Goal: Information Seeking & Learning: Learn about a topic

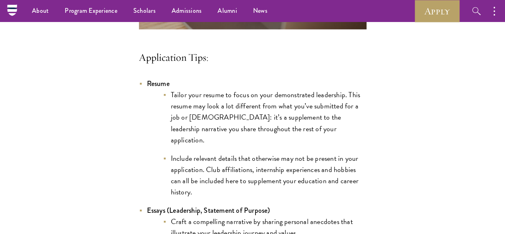
scroll to position [627, 0]
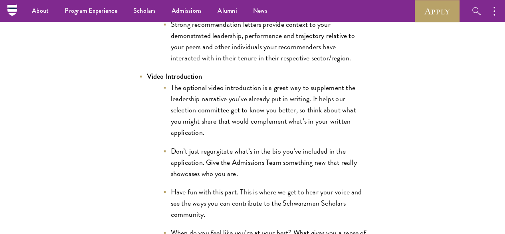
scroll to position [1209, 0]
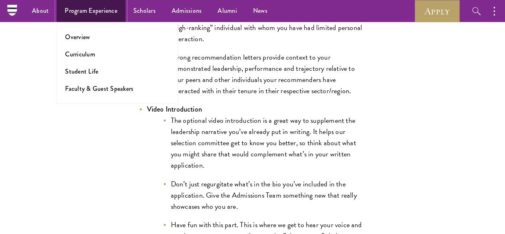
click at [93, 15] on link "Program Experience" at bounding box center [91, 11] width 69 height 22
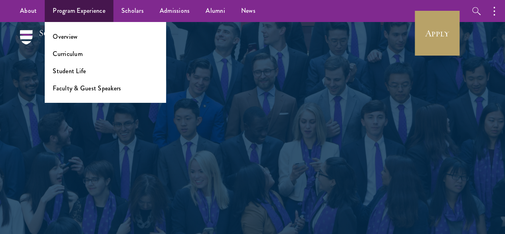
click at [89, 69] on li "Student Life" at bounding box center [105, 70] width 105 height 9
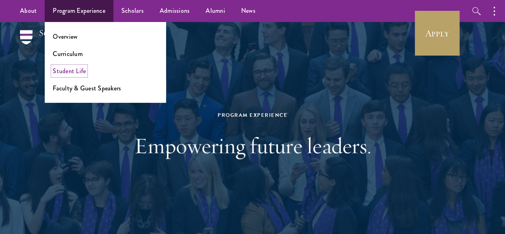
click at [78, 69] on link "Student Life" at bounding box center [69, 70] width 33 height 9
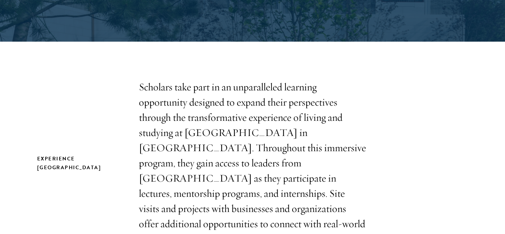
scroll to position [200, 0]
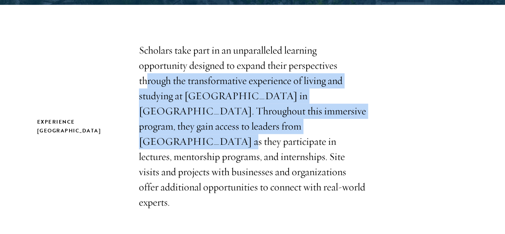
drag, startPoint x: 208, startPoint y: 77, endPoint x: 229, endPoint y: 146, distance: 72.0
click at [229, 146] on p "Scholars take part in an unparalleled learning opportunity designed to expand t…" at bounding box center [253, 126] width 228 height 166
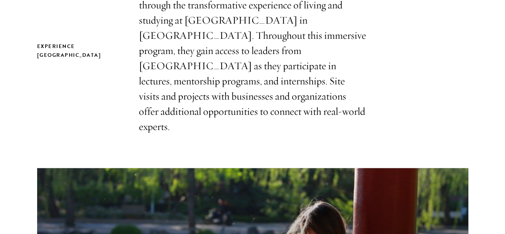
scroll to position [279, 0]
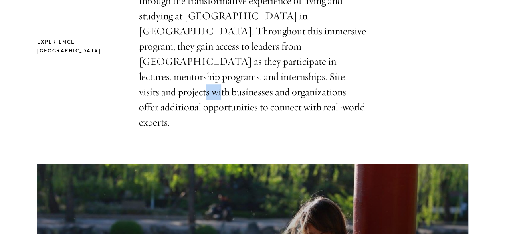
drag, startPoint x: 239, startPoint y: 99, endPoint x: 221, endPoint y: 101, distance: 18.5
click at [221, 101] on p "Scholars take part in an unparalleled learning opportunity designed to expand t…" at bounding box center [253, 46] width 228 height 166
click at [220, 101] on p "Scholars take part in an unparalleled learning opportunity designed to expand t…" at bounding box center [253, 46] width 228 height 166
drag, startPoint x: 221, startPoint y: 95, endPoint x: 243, endPoint y: 101, distance: 22.5
click at [243, 101] on p "Scholars take part in an unparalleled learning opportunity designed to expand t…" at bounding box center [253, 46] width 228 height 166
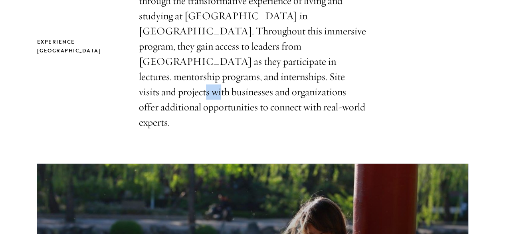
click at [243, 101] on p "Scholars take part in an unparalleled learning opportunity designed to expand t…" at bounding box center [253, 46] width 228 height 166
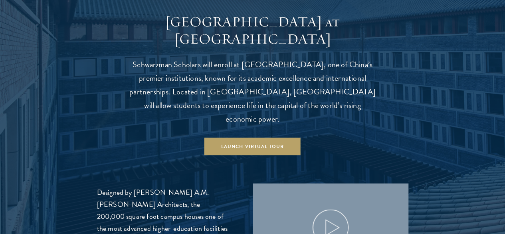
scroll to position [838, 0]
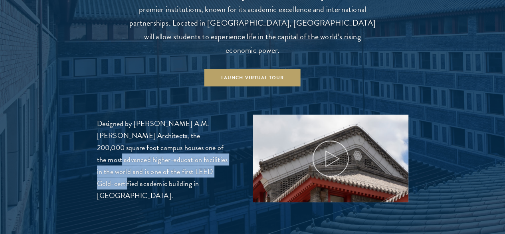
drag, startPoint x: 193, startPoint y: 139, endPoint x: 197, endPoint y: 170, distance: 32.2
click at [197, 170] on p "Designed by Robert A.M. Stern Architects, the 200,000 square foot campus houses…" at bounding box center [163, 159] width 132 height 84
click at [197, 163] on p "Designed by Robert A.M. Stern Architects, the 200,000 square foot campus houses…" at bounding box center [163, 159] width 132 height 84
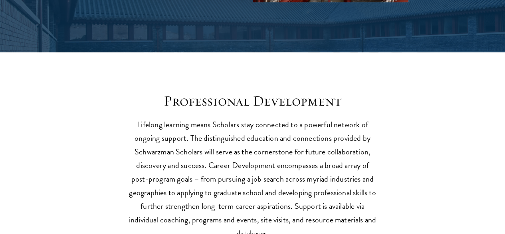
scroll to position [1078, 0]
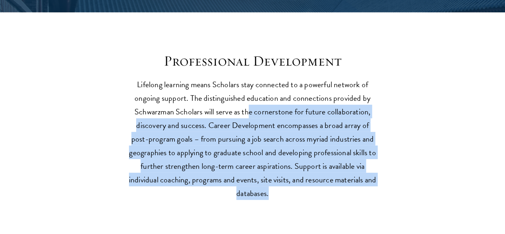
drag, startPoint x: 307, startPoint y: 94, endPoint x: 281, endPoint y: 196, distance: 105.0
click at [281, 196] on p "Lifelong learning means Scholars stay connected to a powerful network of ongoin…" at bounding box center [252, 138] width 247 height 122
click at [253, 199] on p "Lifelong learning means Scholars stay connected to a powerful network of ongoin…" at bounding box center [252, 138] width 247 height 122
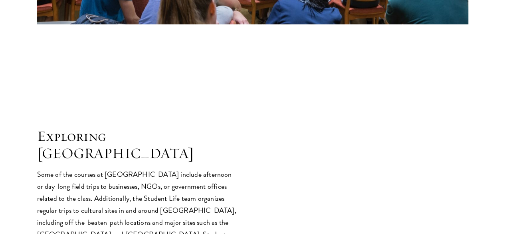
scroll to position [1517, 0]
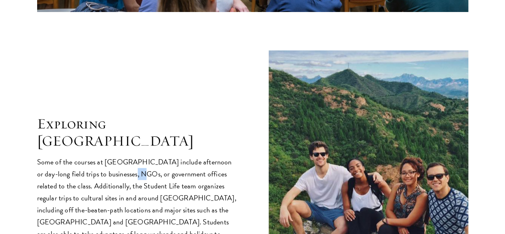
drag, startPoint x: 201, startPoint y: 116, endPoint x: 208, endPoint y: 121, distance: 8.1
click at [208, 156] on p "Some of the courses at Schwarzman College include afternoon or day-long field t…" at bounding box center [137, 204] width 200 height 96
click at [200, 156] on p "Some of the courses at Schwarzman College include afternoon or day-long field t…" at bounding box center [137, 204] width 200 height 96
click at [153, 156] on p "Some of the courses at Schwarzman College include afternoon or day-long field t…" at bounding box center [137, 204] width 200 height 96
drag, startPoint x: 209, startPoint y: 114, endPoint x: 203, endPoint y: 118, distance: 6.9
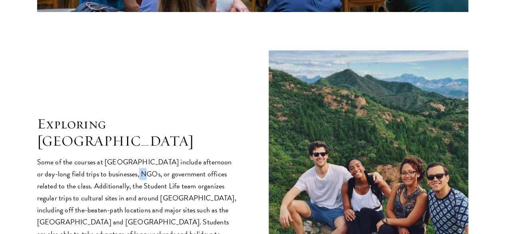
click at [203, 156] on p "Some of the courses at Schwarzman College include afternoon or day-long field t…" at bounding box center [137, 204] width 200 height 96
click at [214, 156] on p "Some of the courses at Schwarzman College include afternoon or day-long field t…" at bounding box center [137, 204] width 200 height 96
drag, startPoint x: 212, startPoint y: 117, endPoint x: 203, endPoint y: 119, distance: 9.5
click at [203, 156] on p "Some of the courses at Schwarzman College include afternoon or day-long field t…" at bounding box center [137, 204] width 200 height 96
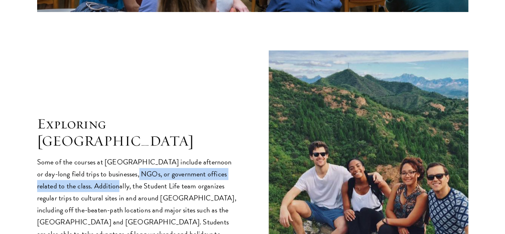
drag, startPoint x: 205, startPoint y: 120, endPoint x: 214, endPoint y: 118, distance: 9.0
click at [216, 156] on p "Some of the courses at Schwarzman College include afternoon or day-long field t…" at bounding box center [137, 204] width 200 height 96
click at [213, 156] on p "Some of the courses at Schwarzman College include afternoon or day-long field t…" at bounding box center [137, 204] width 200 height 96
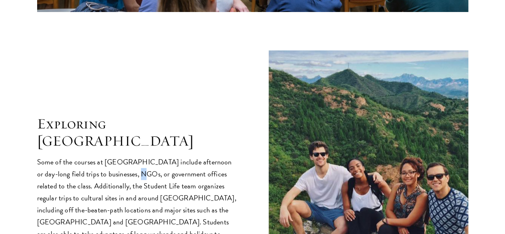
click at [207, 156] on p "Some of the courses at Schwarzman College include afternoon or day-long field t…" at bounding box center [137, 204] width 200 height 96
click at [206, 156] on p "Some of the courses at Schwarzman College include afternoon or day-long field t…" at bounding box center [137, 204] width 200 height 96
click at [205, 156] on p "Some of the courses at Schwarzman College include afternoon or day-long field t…" at bounding box center [137, 204] width 200 height 96
drag, startPoint x: 200, startPoint y: 119, endPoint x: 218, endPoint y: 118, distance: 17.2
click at [218, 156] on p "Some of the courses at Schwarzman College include afternoon or day-long field t…" at bounding box center [137, 204] width 200 height 96
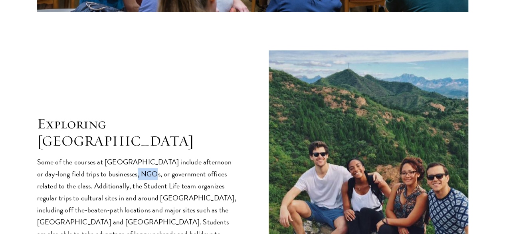
click at [214, 156] on p "Some of the courses at Schwarzman College include afternoon or day-long field t…" at bounding box center [137, 204] width 200 height 96
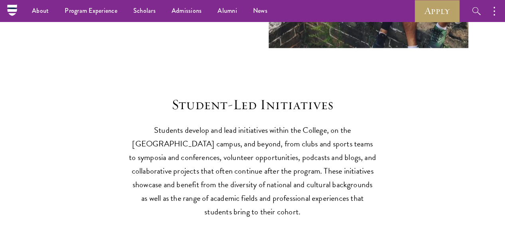
scroll to position [1756, 0]
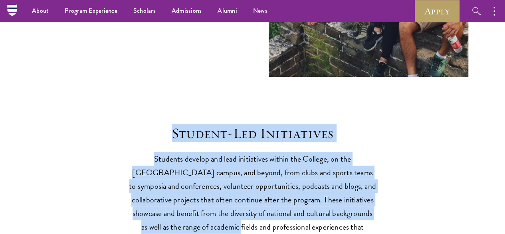
drag, startPoint x: 154, startPoint y: 76, endPoint x: 358, endPoint y: 184, distance: 230.0
click at [357, 183] on header "Student-Led Initiatives Students develop and lead initiatives within the Colleg…" at bounding box center [252, 186] width 247 height 122
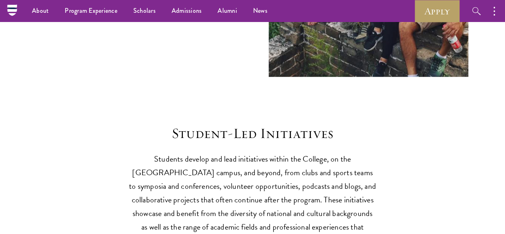
click at [360, 185] on p "Students develop and lead initiatives within the College, on the Tsinghua campu…" at bounding box center [252, 199] width 247 height 95
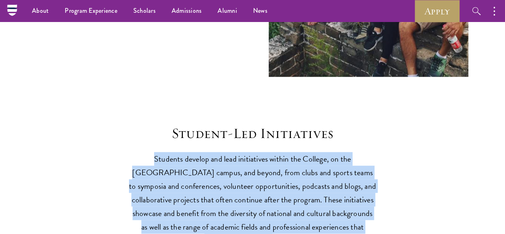
drag, startPoint x: 358, startPoint y: 194, endPoint x: 140, endPoint y: 101, distance: 236.7
click at [140, 152] on p "Students develop and lead initiatives within the College, on the Tsinghua campu…" at bounding box center [252, 199] width 247 height 95
copy p "Students develop and lead initiatives within the College, on the Tsinghua campu…"
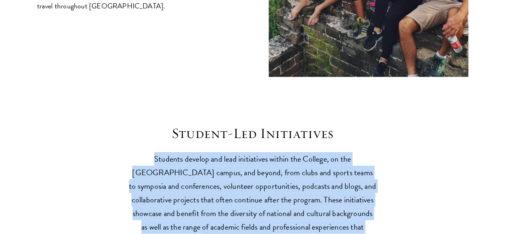
click at [230, 152] on p "Students develop and lead initiatives within the College, on the Tsinghua campu…" at bounding box center [252, 199] width 247 height 95
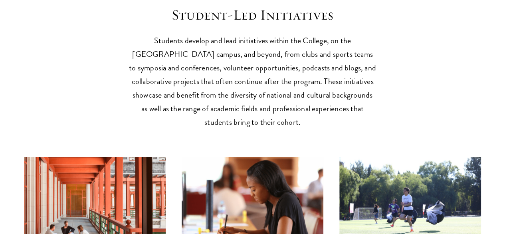
scroll to position [1876, 0]
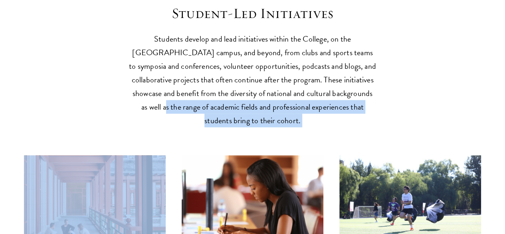
drag, startPoint x: 276, startPoint y: 52, endPoint x: 308, endPoint y: 89, distance: 48.7
click at [308, 89] on div "Student-Led Initiatives Students develop and lead initiatives within the Colleg…" at bounding box center [252, 190] width 457 height 370
click at [319, 69] on p "Students develop and lead initiatives within the College, on the Tsinghua campu…" at bounding box center [252, 79] width 247 height 95
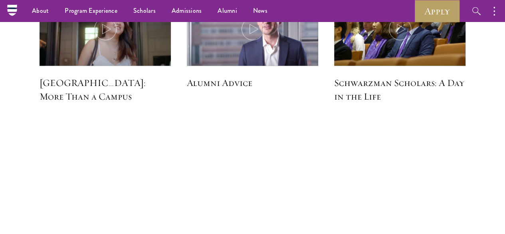
scroll to position [2315, 0]
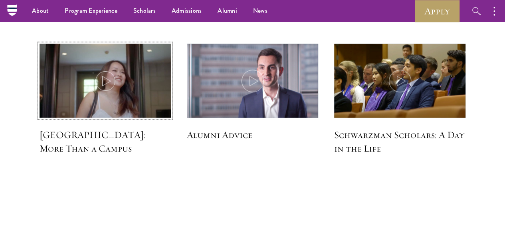
click at [91, 53] on img at bounding box center [106, 82] width 140 height 80
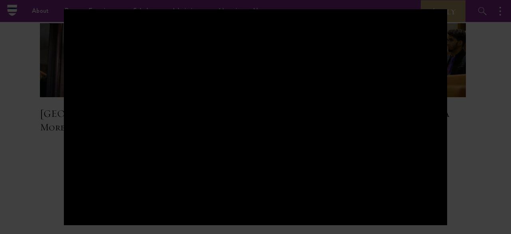
click at [470, 156] on div at bounding box center [255, 117] width 511 height 234
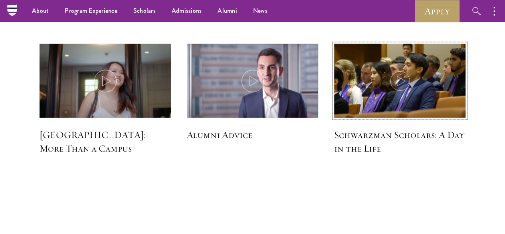
click at [403, 53] on img at bounding box center [400, 82] width 140 height 80
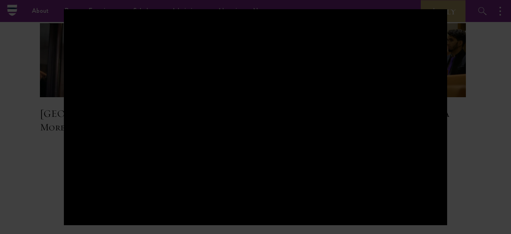
click at [490, 172] on div at bounding box center [255, 117] width 511 height 234
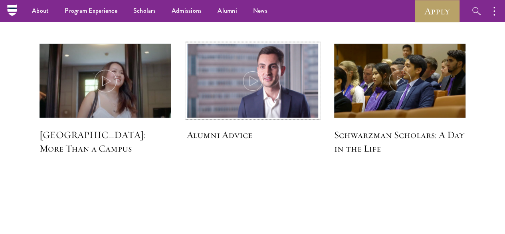
click at [262, 70] on icon at bounding box center [252, 81] width 22 height 22
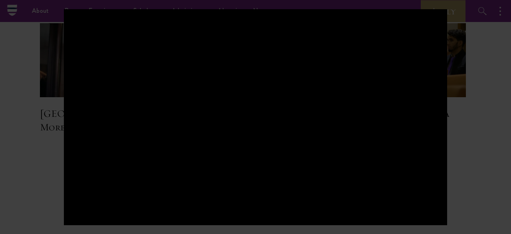
click at [489, 184] on div at bounding box center [255, 117] width 511 height 234
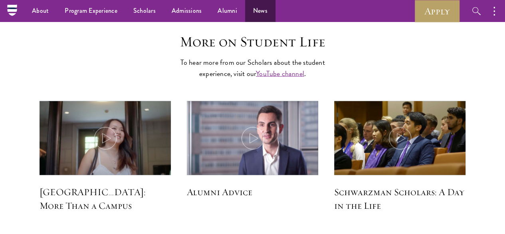
scroll to position [2235, 0]
